Goal: Task Accomplishment & Management: Manage account settings

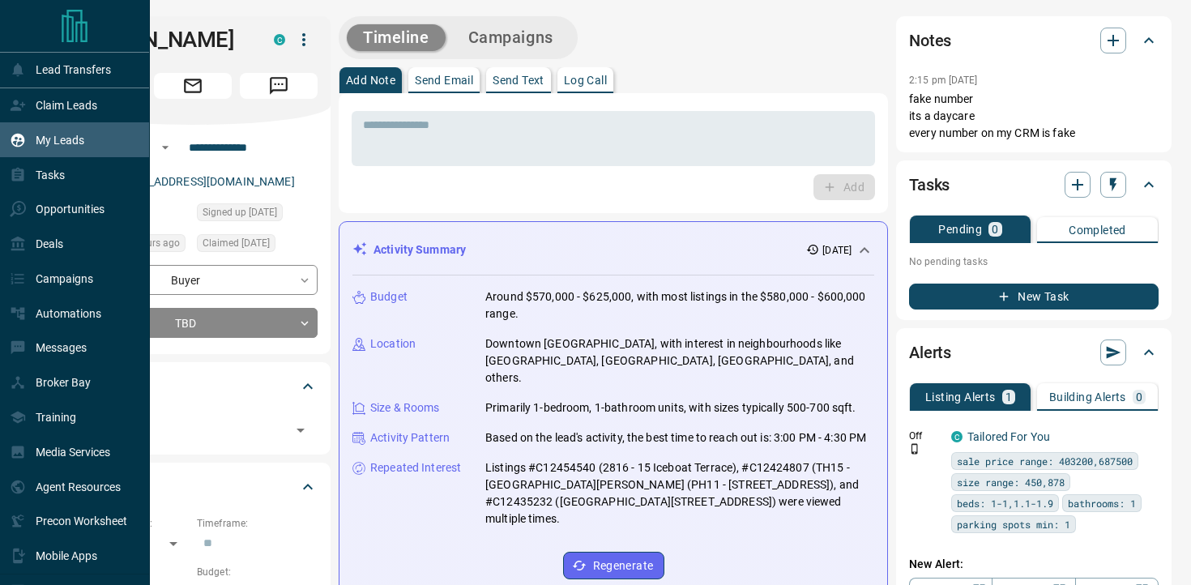
click at [98, 147] on div "My Leads" at bounding box center [75, 139] width 150 height 35
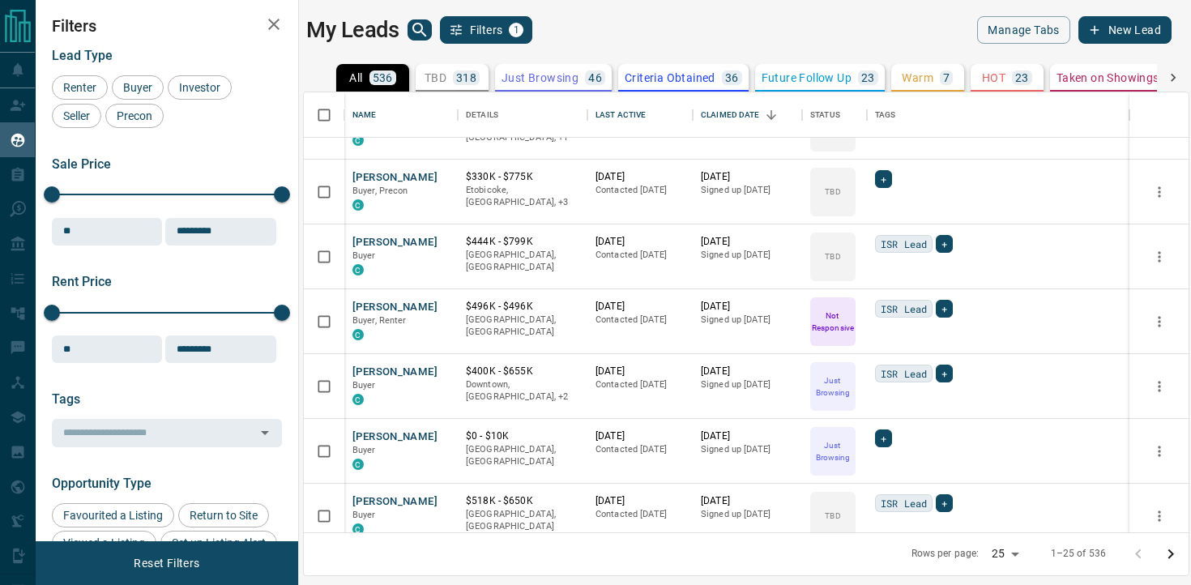
scroll to position [1165, 0]
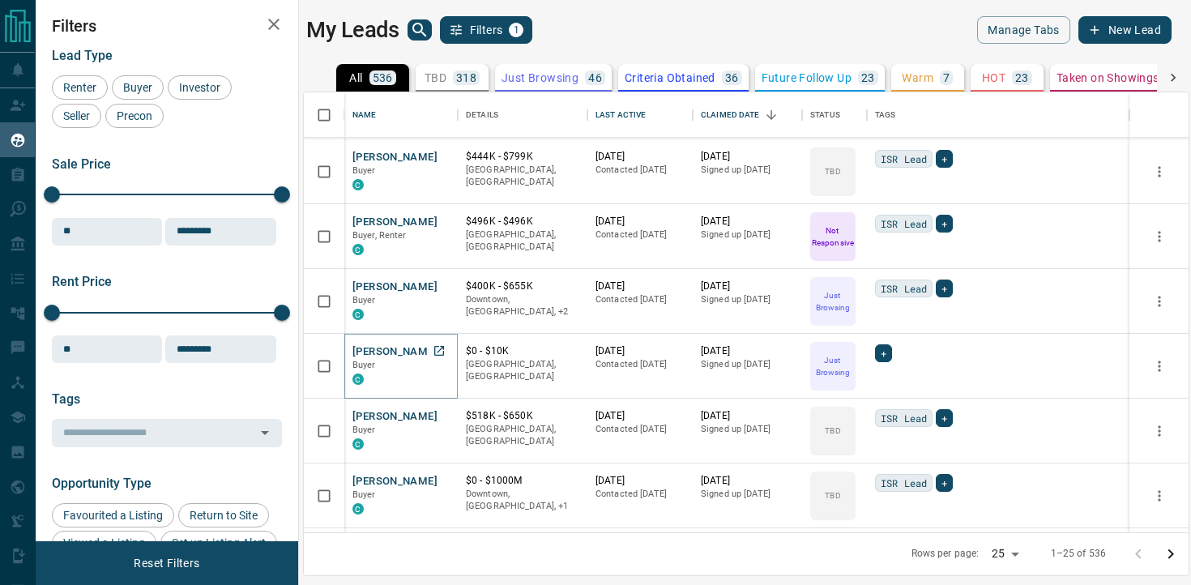
click at [382, 355] on button "Ella Mckenzie" at bounding box center [395, 351] width 85 height 15
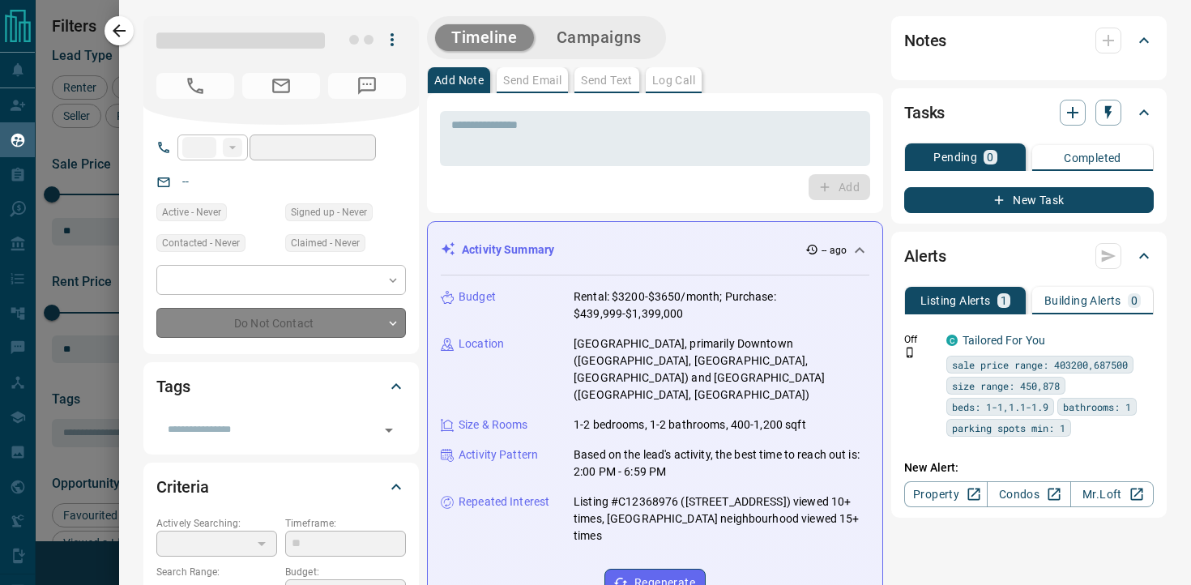
type input "**"
type input "**********"
type input "*"
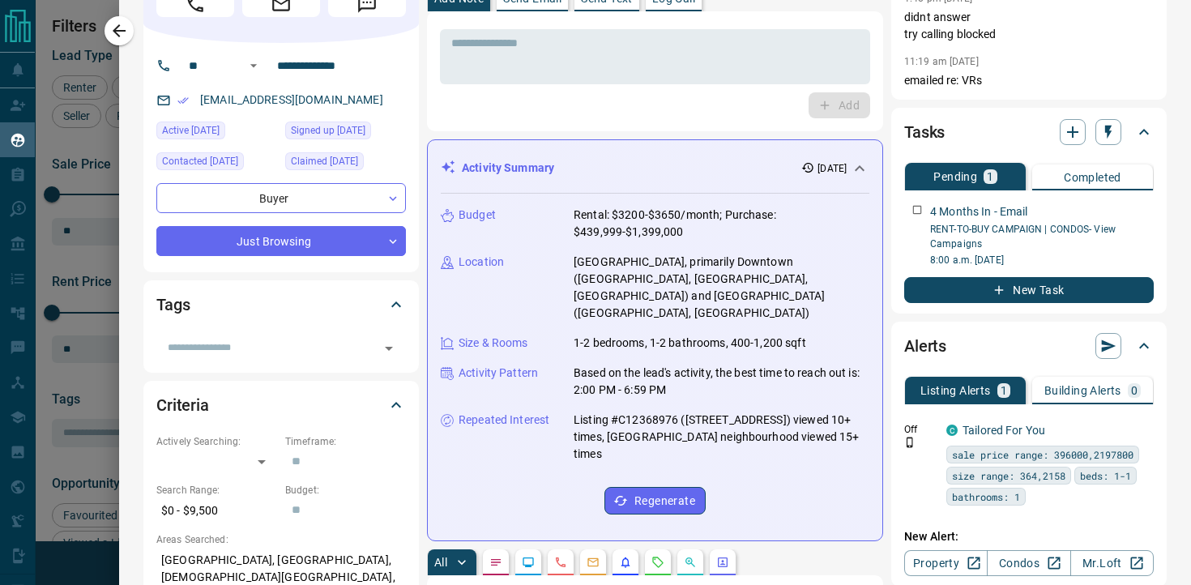
scroll to position [0, 0]
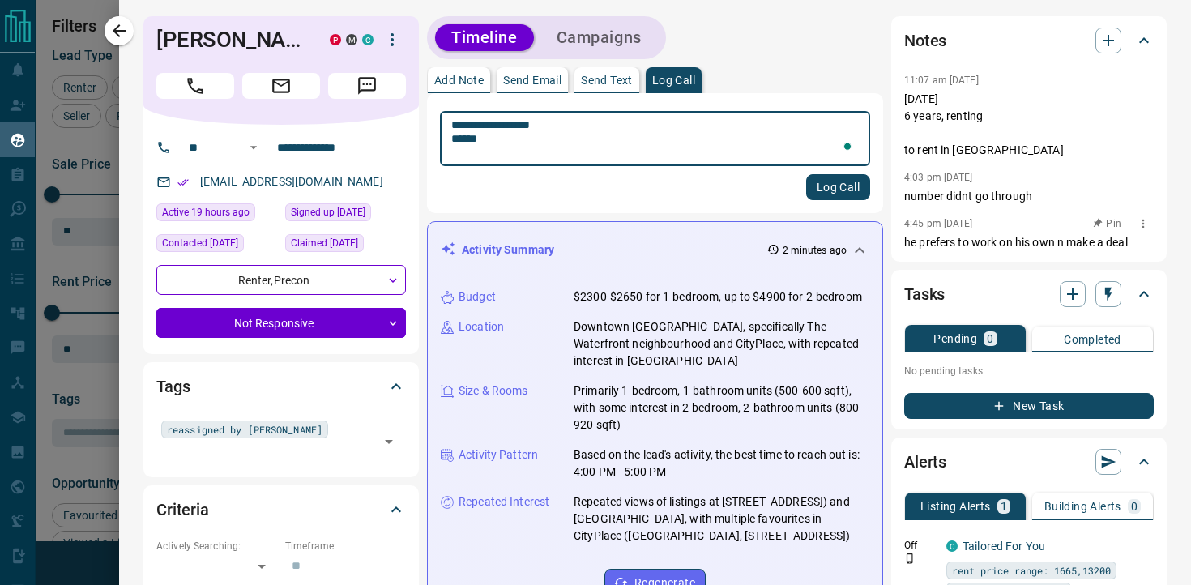
scroll to position [440, 885]
type textarea "**********"
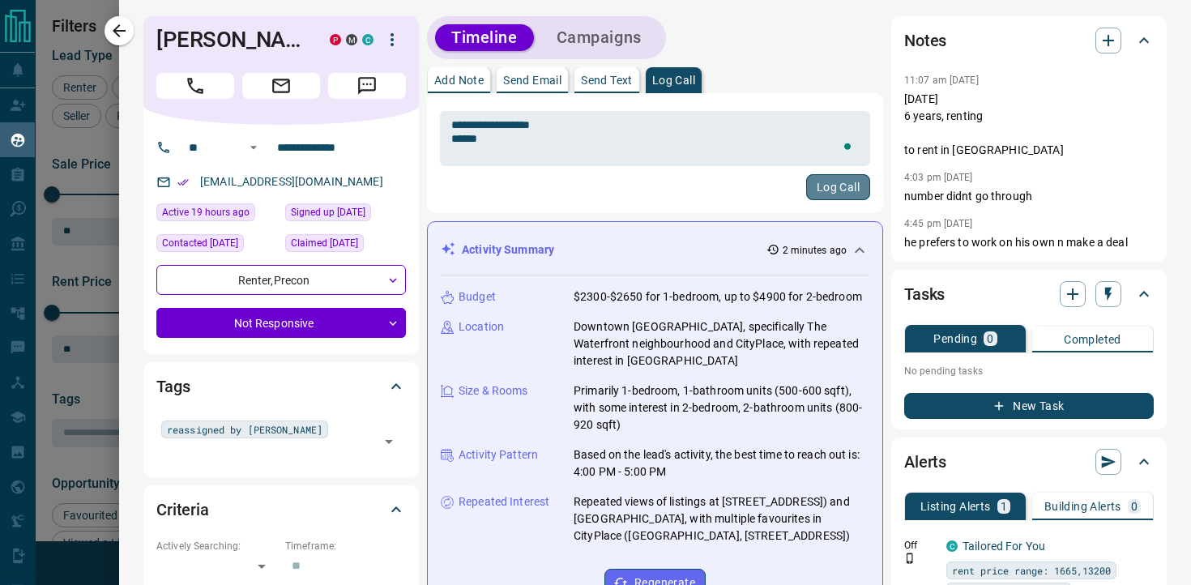
click at [816, 187] on button "Log Call" at bounding box center [838, 187] width 64 height 26
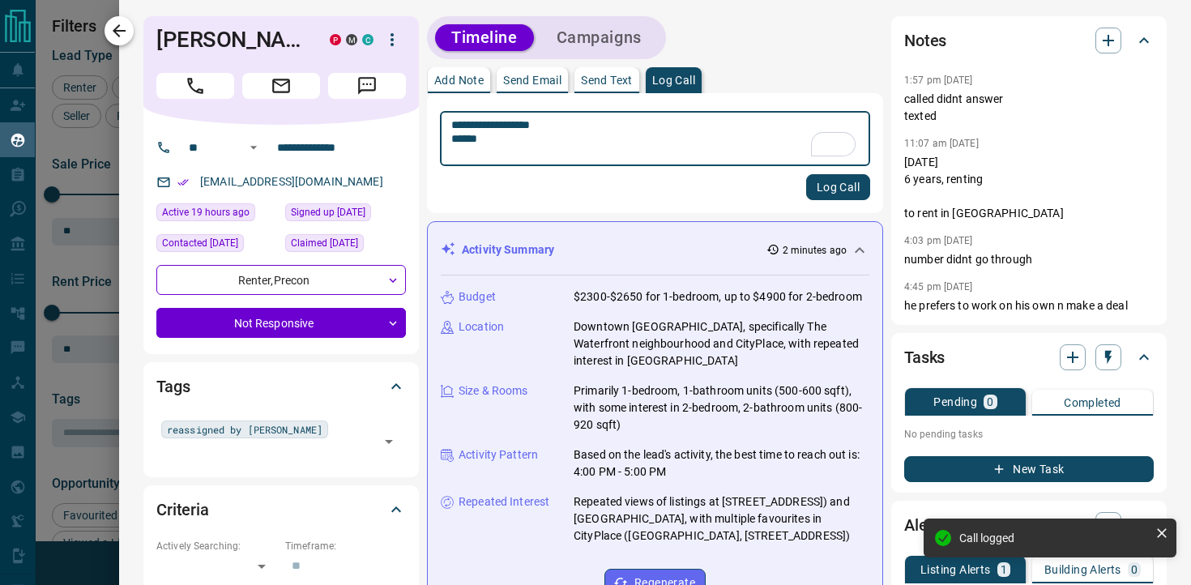
click at [109, 26] on icon "button" at bounding box center [118, 30] width 19 height 19
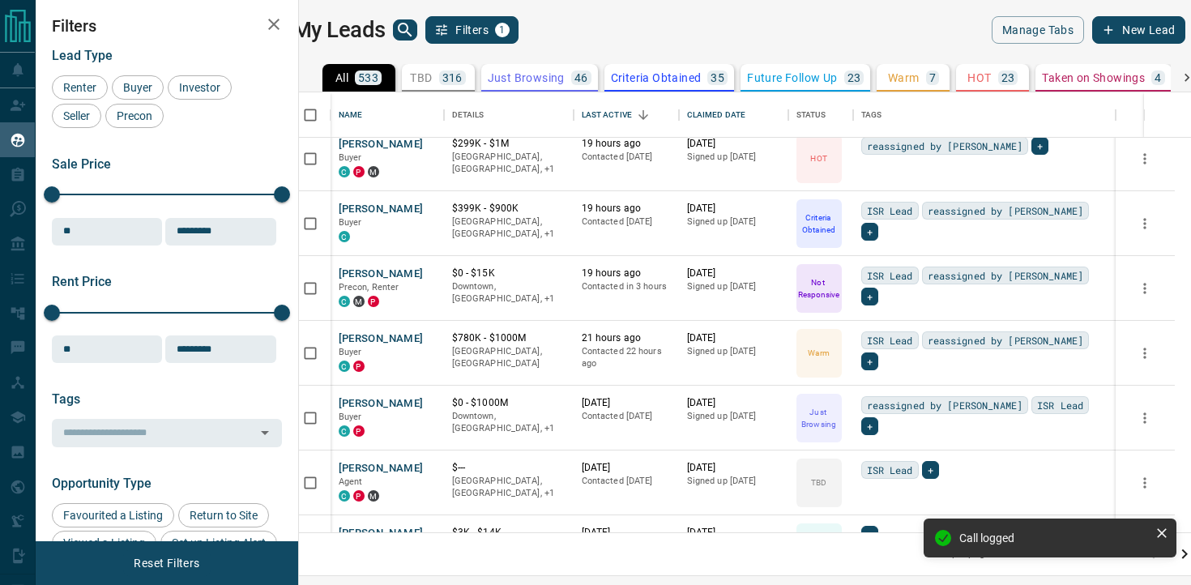
scroll to position [863, 0]
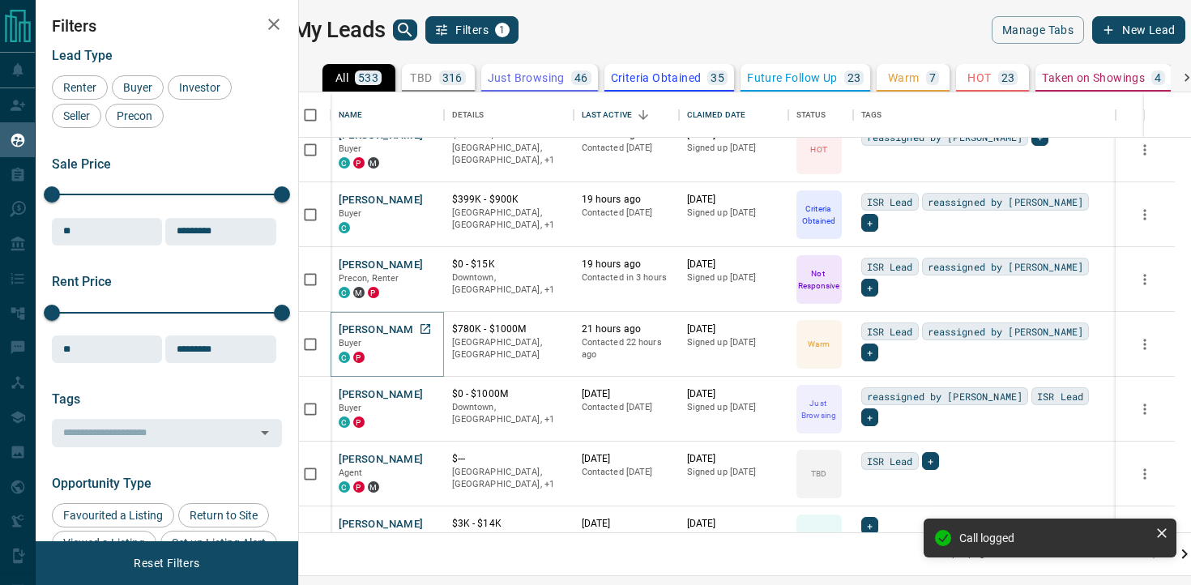
click at [397, 328] on button "[PERSON_NAME]" at bounding box center [381, 330] width 85 height 15
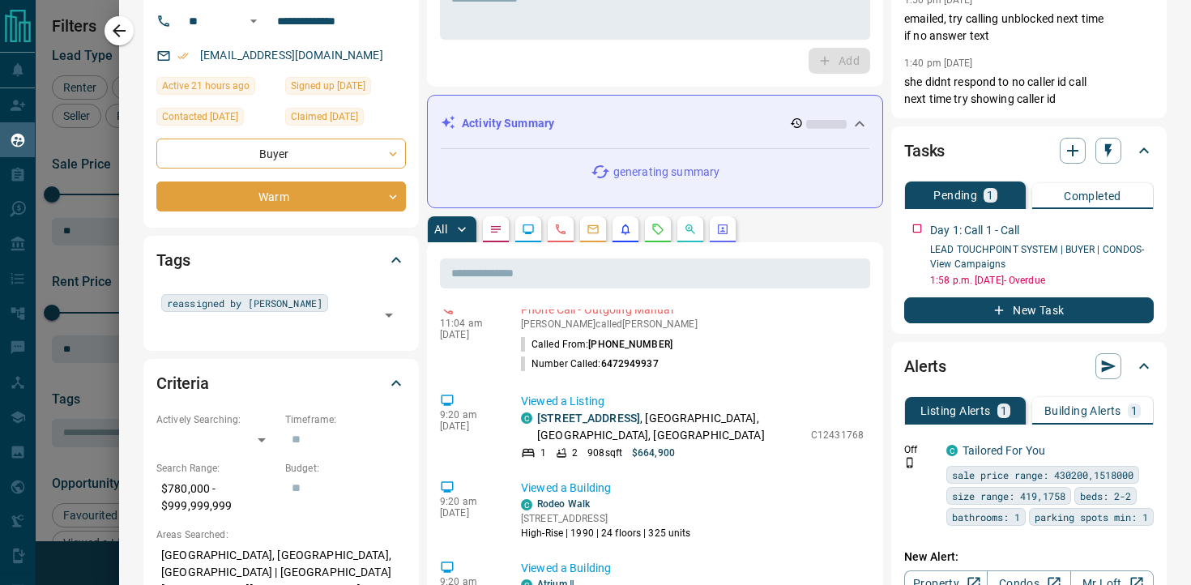
scroll to position [0, 0]
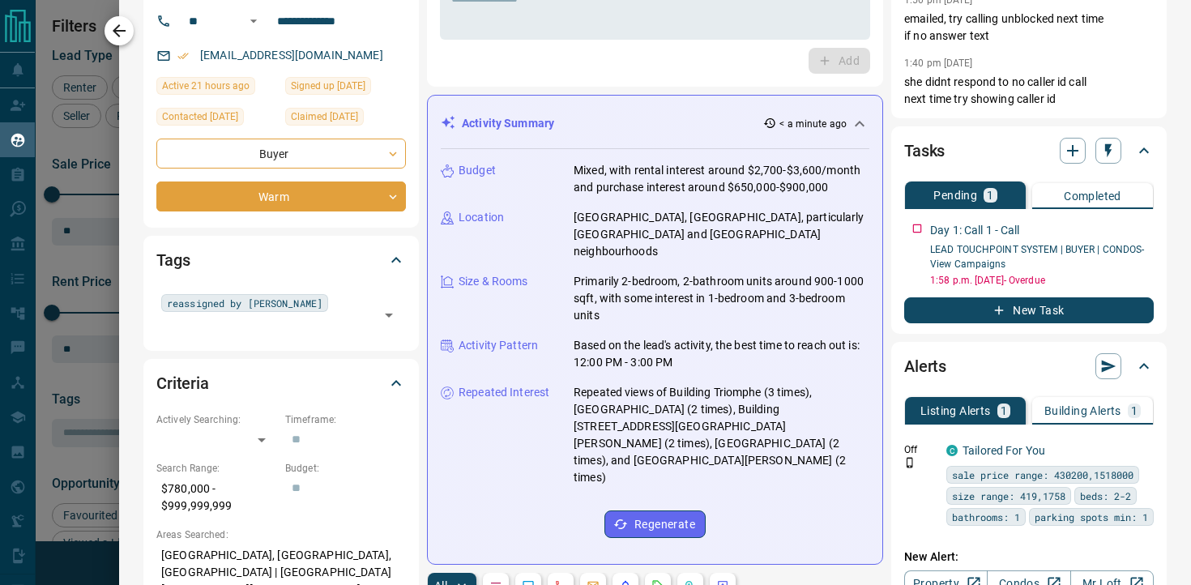
click at [117, 26] on icon "button" at bounding box center [119, 30] width 13 height 13
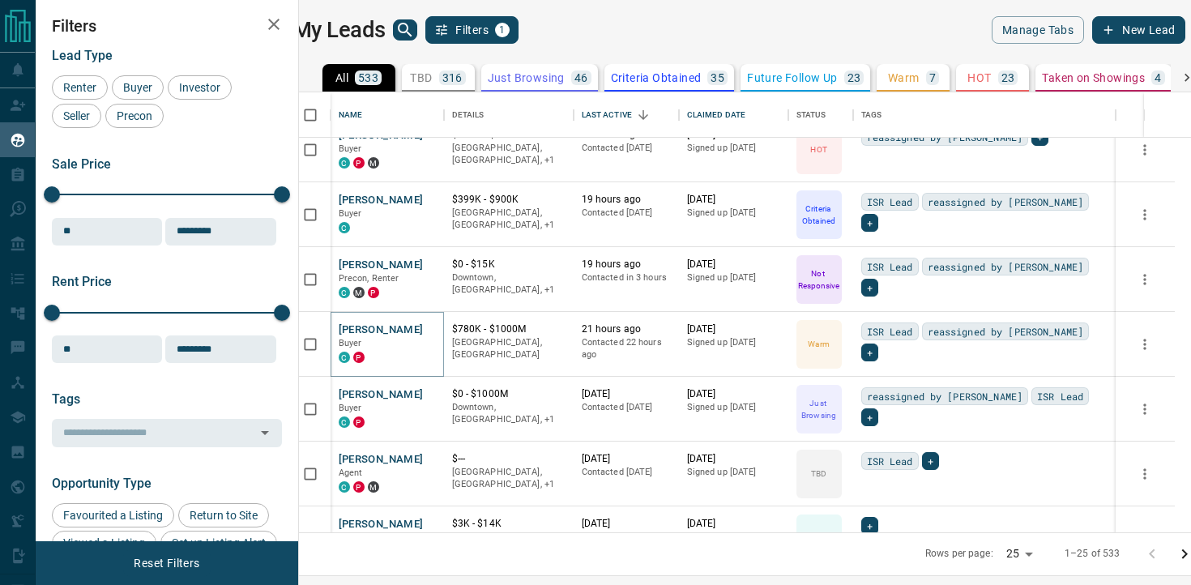
scroll to position [908, 0]
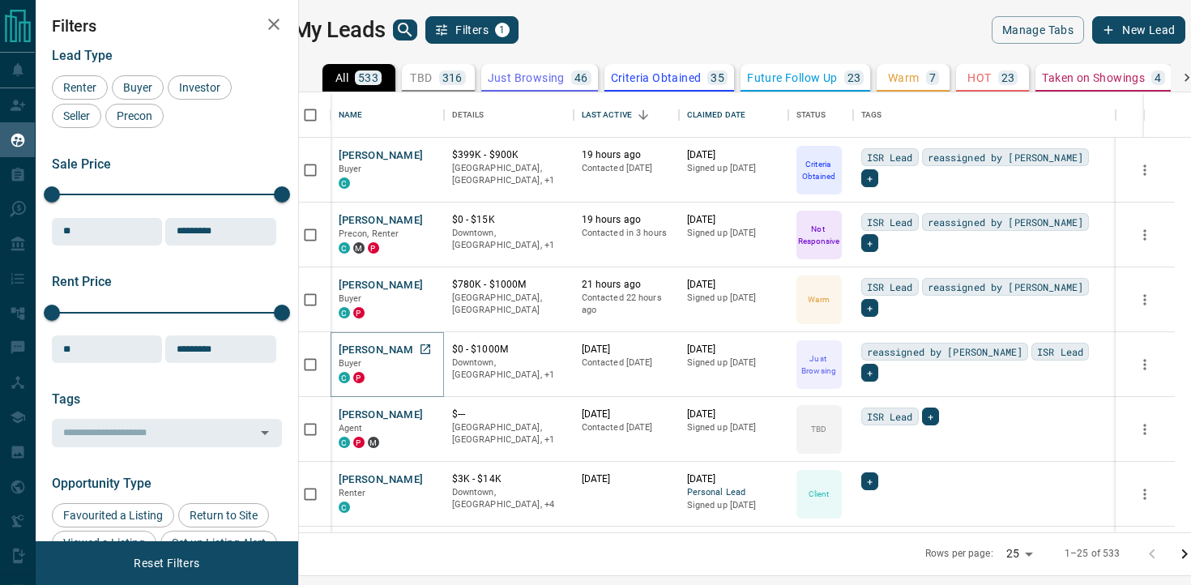
click at [385, 349] on button "[PERSON_NAME]" at bounding box center [381, 350] width 85 height 15
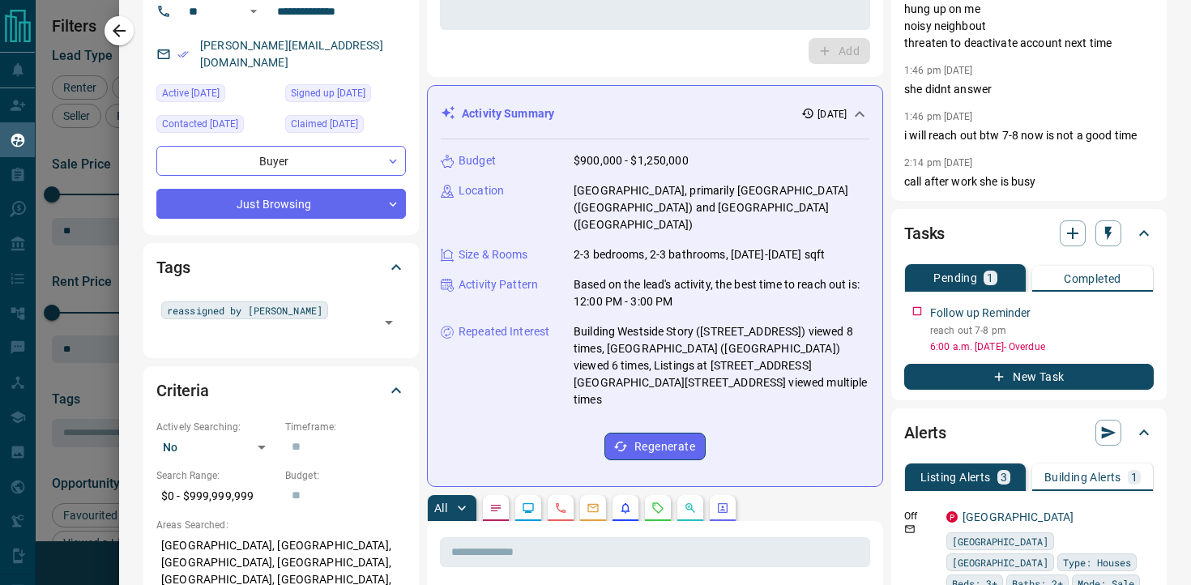
scroll to position [0, 0]
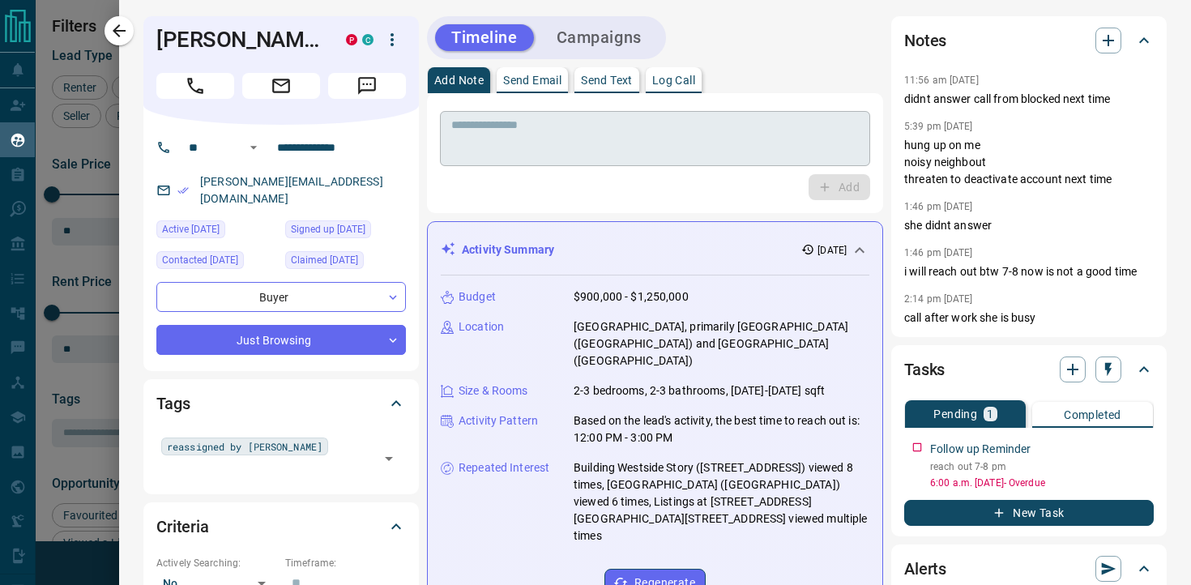
click at [617, 141] on textarea at bounding box center [655, 138] width 408 height 41
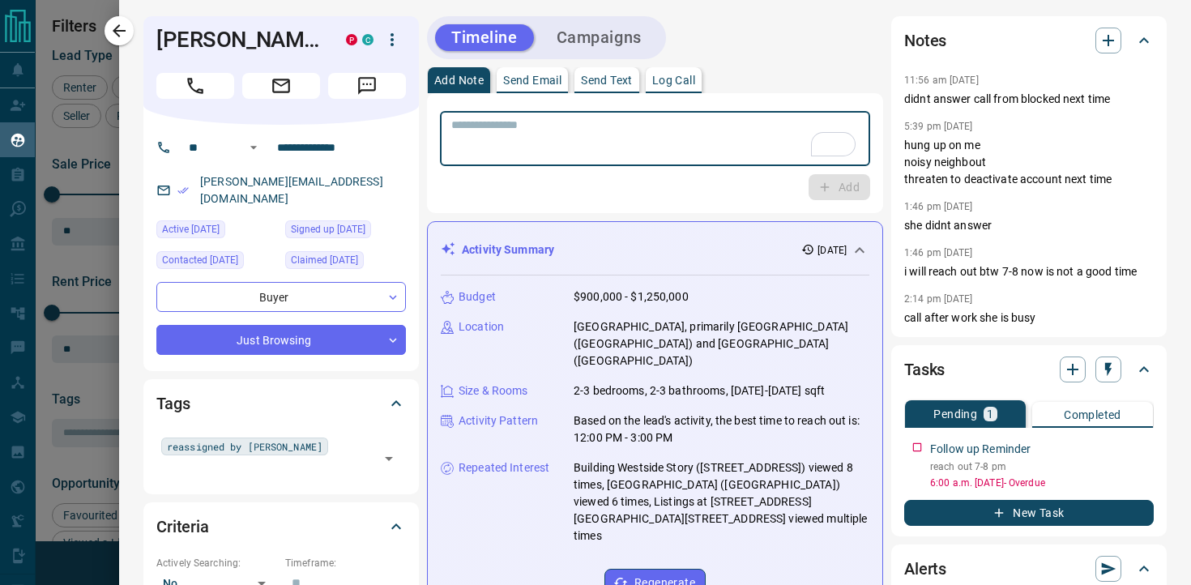
click at [665, 86] on button "Log Call" at bounding box center [674, 80] width 56 height 26
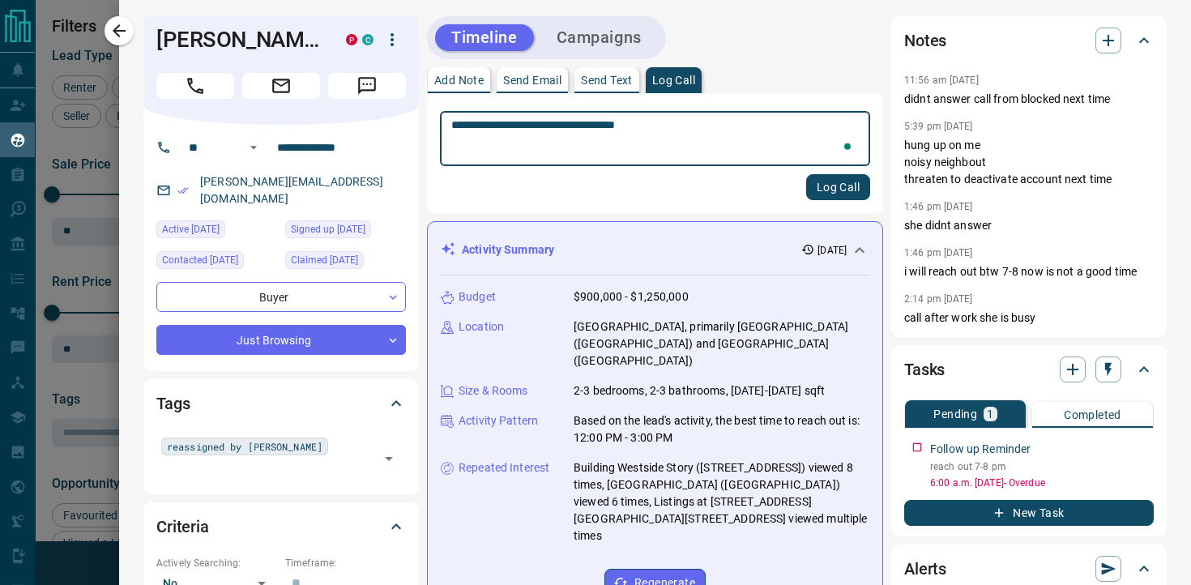
type textarea "**********"
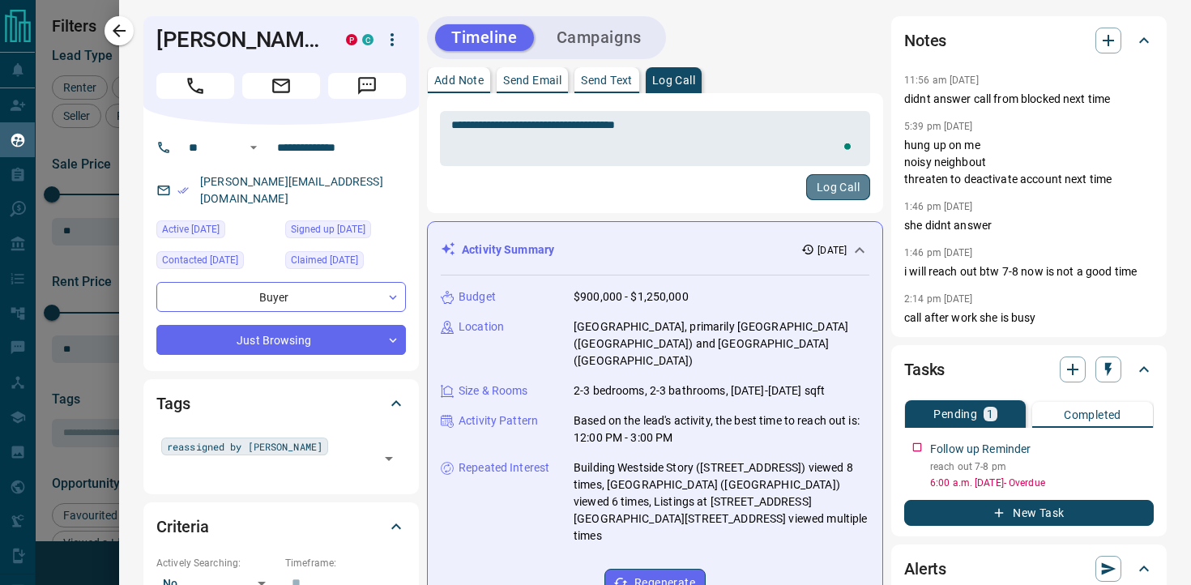
click at [830, 190] on button "Log Call" at bounding box center [838, 187] width 64 height 26
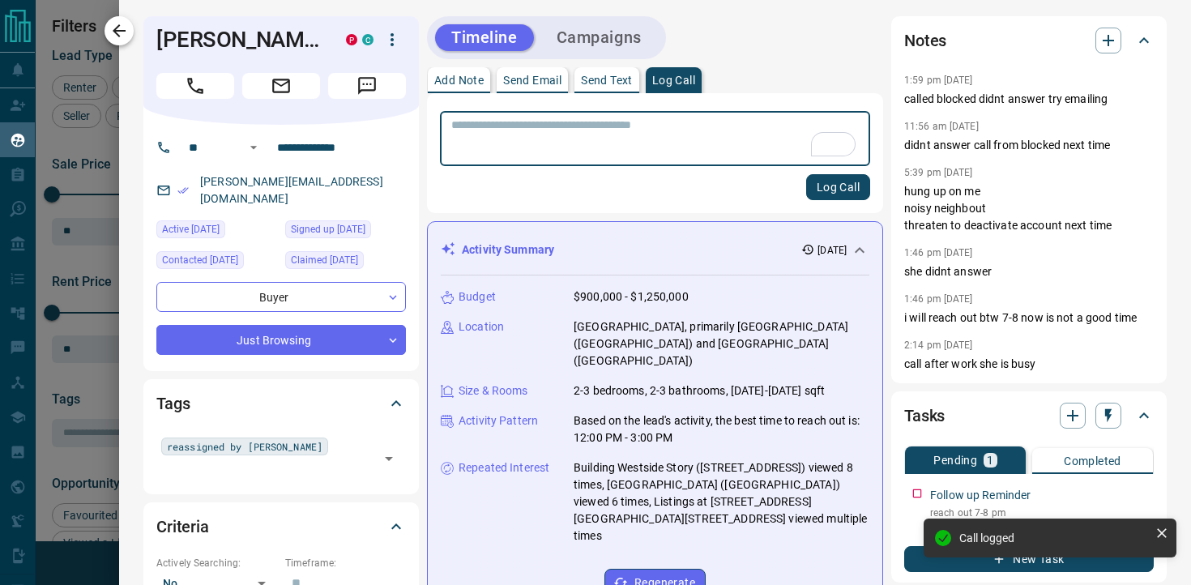
click at [126, 28] on icon "button" at bounding box center [118, 30] width 19 height 19
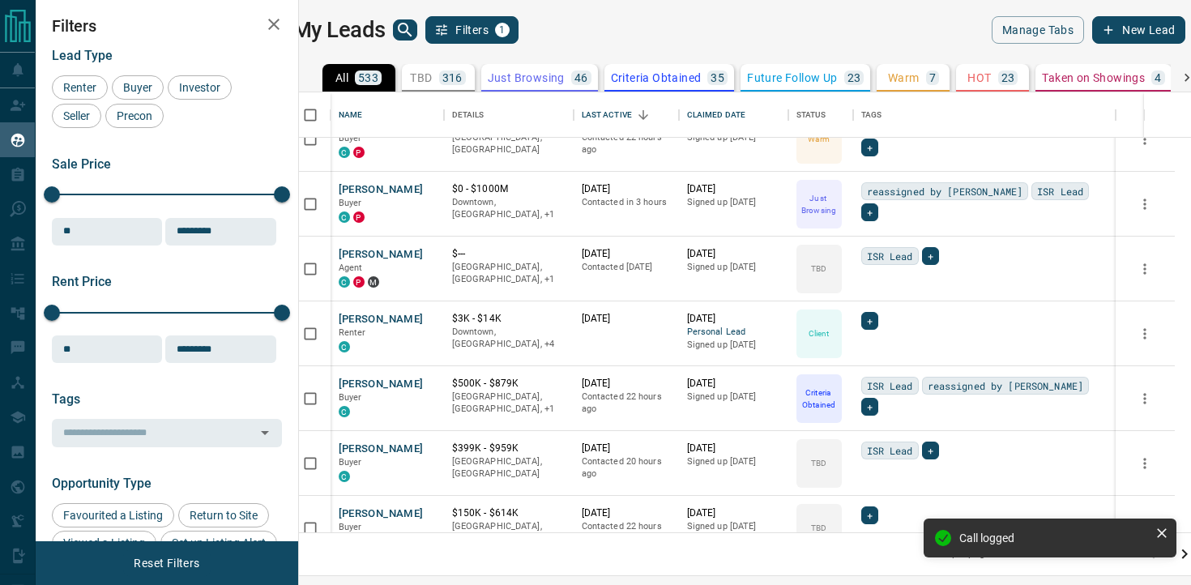
scroll to position [1109, 0]
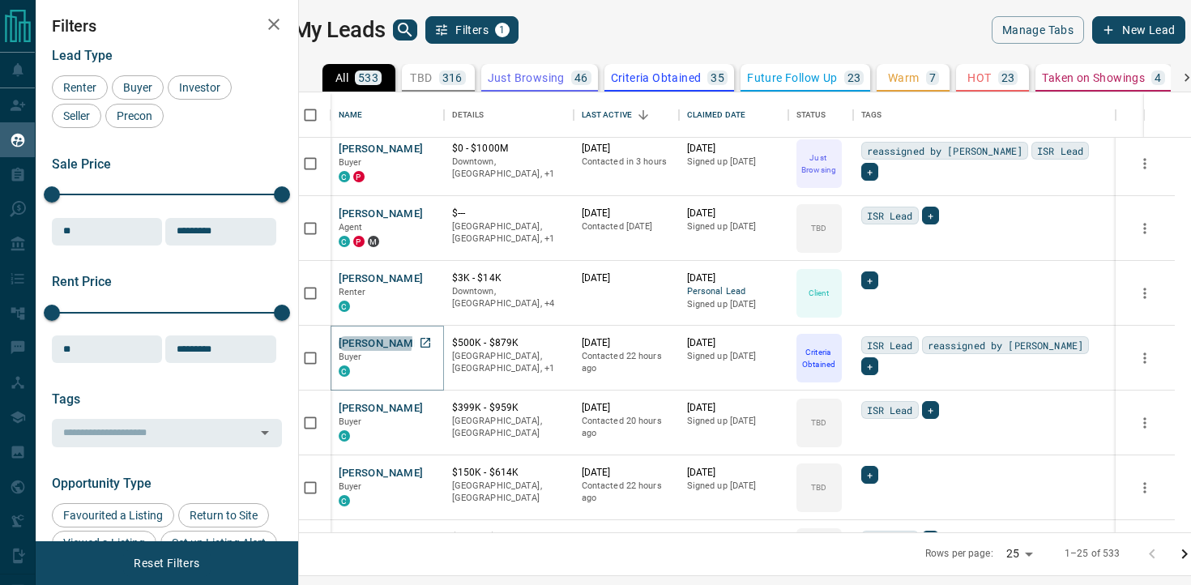
click at [388, 340] on button "[PERSON_NAME]" at bounding box center [381, 343] width 85 height 15
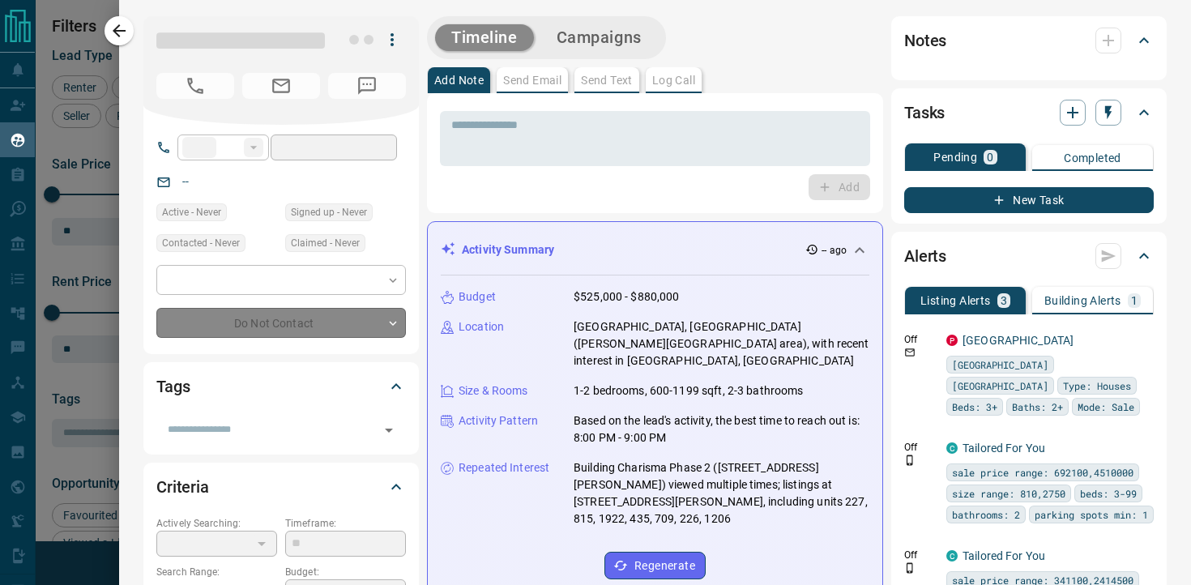
type input "**"
type input "**********"
type input "*"
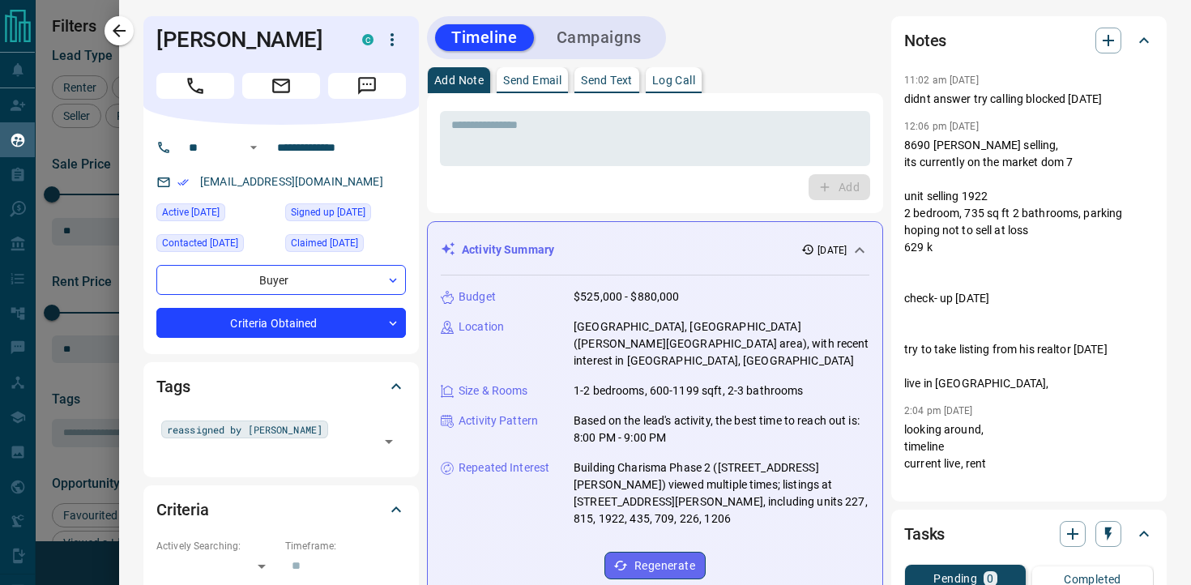
scroll to position [1226, 0]
click at [118, 37] on icon "button" at bounding box center [118, 30] width 19 height 19
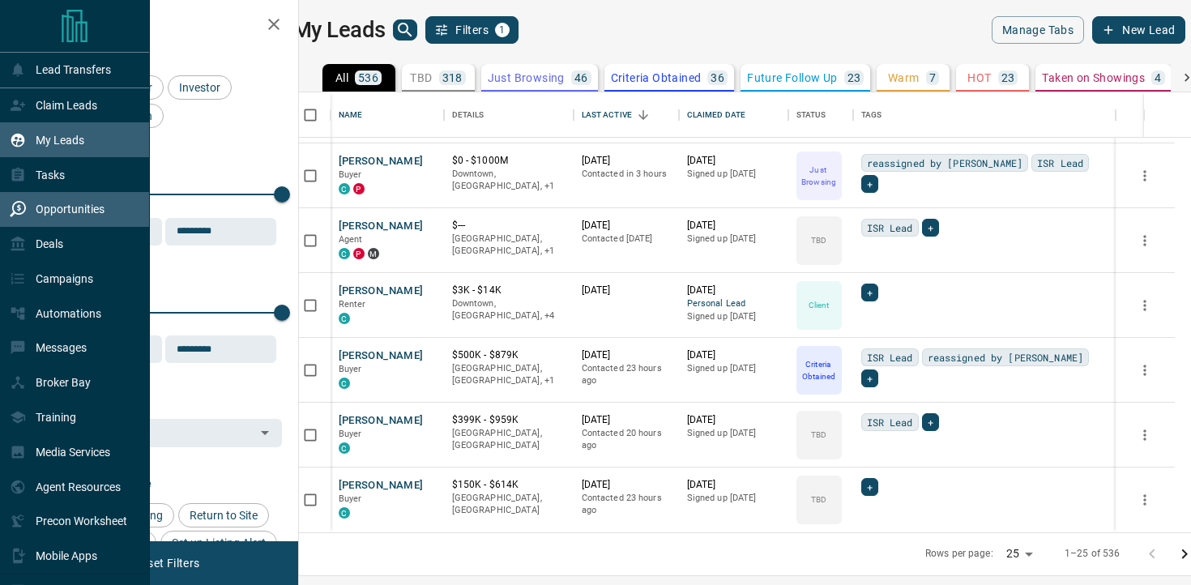
click at [73, 204] on p "Opportunities" at bounding box center [70, 209] width 69 height 13
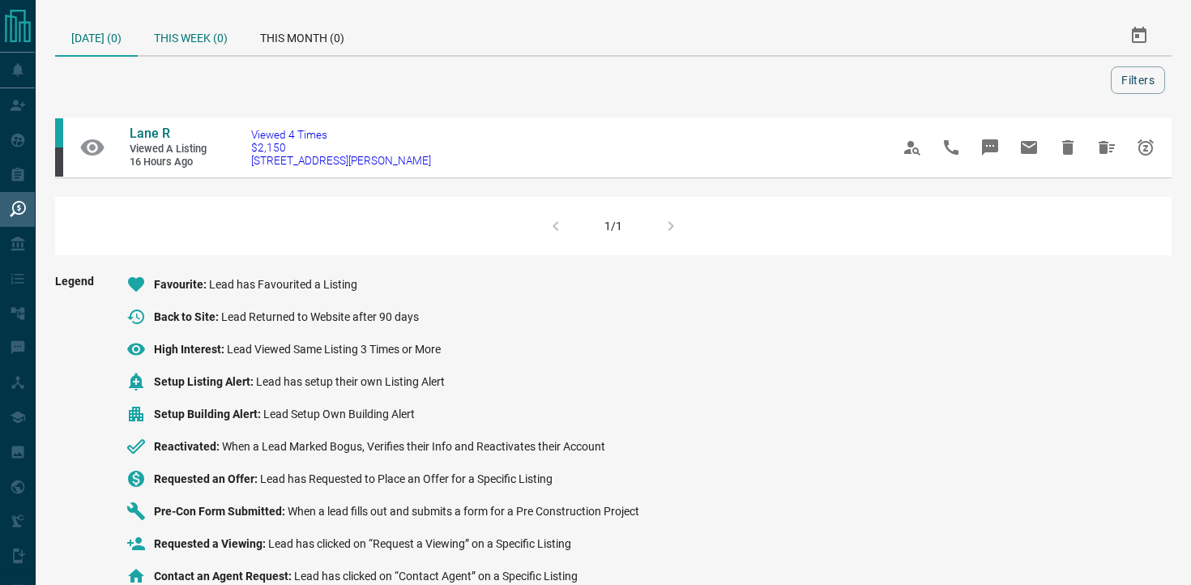
click at [192, 49] on div "This Week (0)" at bounding box center [191, 35] width 106 height 39
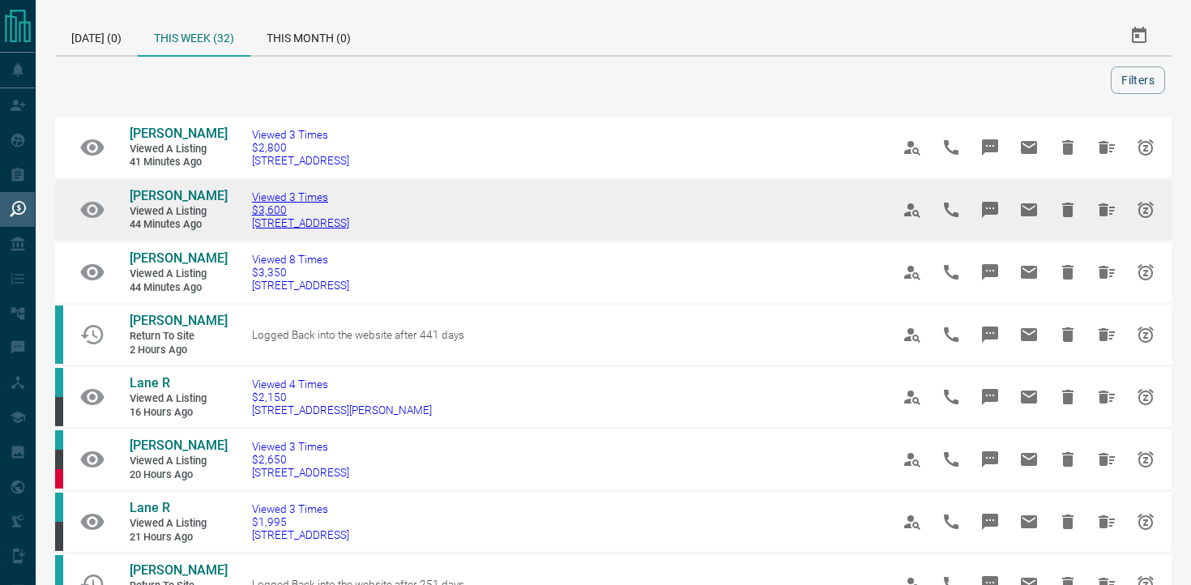
click at [300, 229] on span "[STREET_ADDRESS]" at bounding box center [300, 222] width 97 height 13
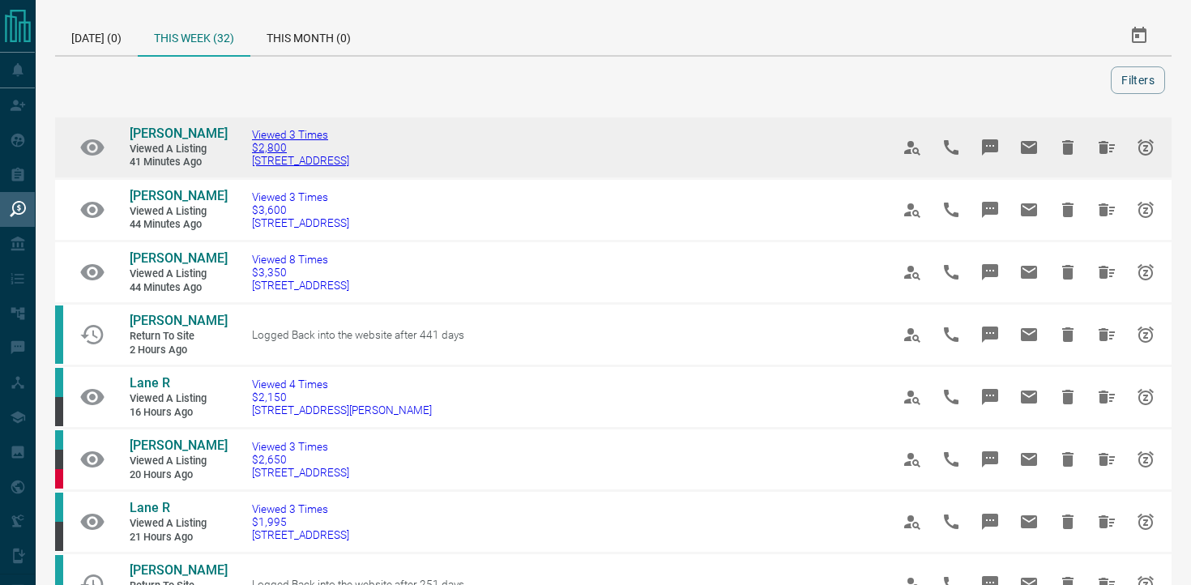
click at [333, 154] on span "$2,800" at bounding box center [300, 147] width 97 height 13
